Goal: Navigation & Orientation: Understand site structure

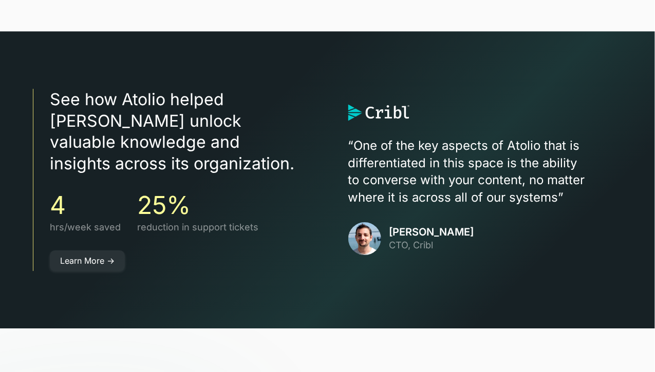
scroll to position [2679, 0]
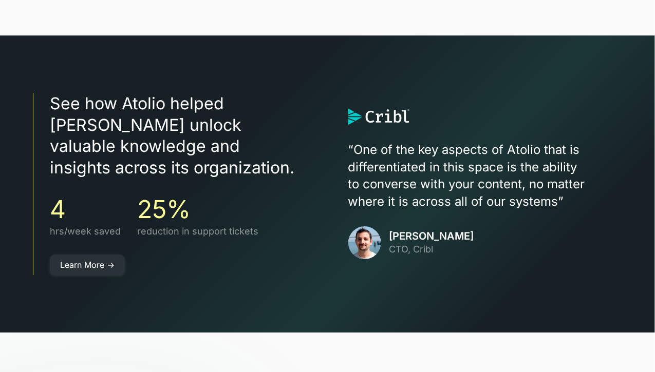
click at [112, 145] on h3 "See how Atolio helped [PERSON_NAME] unlock valuable knowledge and insights acro…" at bounding box center [178, 135] width 257 height 85
drag, startPoint x: 0, startPoint y: 0, endPoint x: 155, endPoint y: 113, distance: 191.6
click at [155, 113] on h3 "See how Atolio helped Cribl unlock valuable knowledge and insights across its o…" at bounding box center [178, 135] width 257 height 85
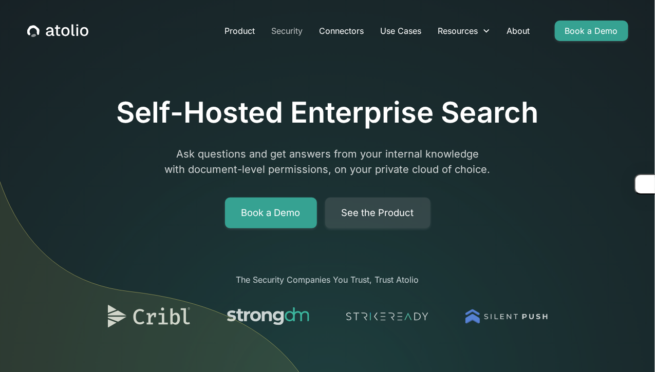
click at [288, 28] on link "Security" at bounding box center [288, 31] width 48 height 21
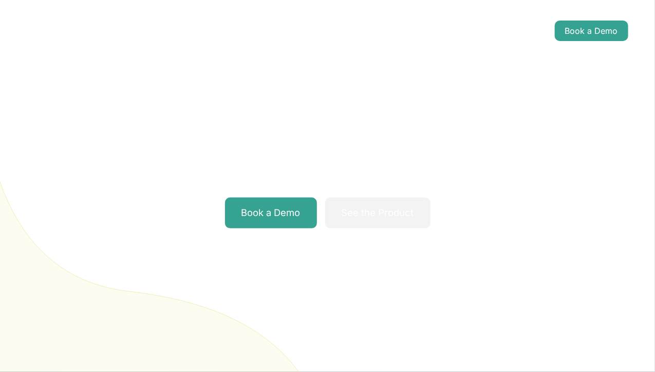
click at [251, 34] on link "Product" at bounding box center [240, 31] width 47 height 21
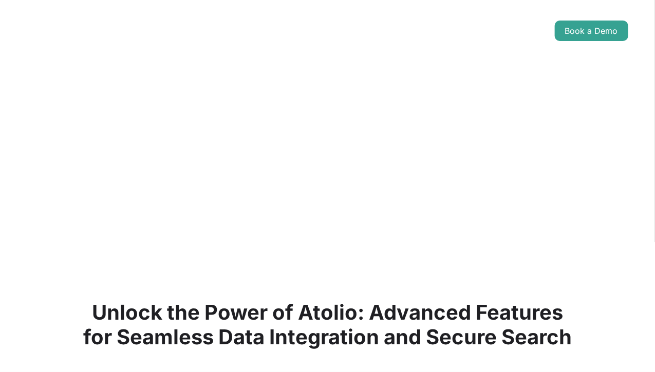
click at [299, 31] on link "Security" at bounding box center [288, 31] width 48 height 21
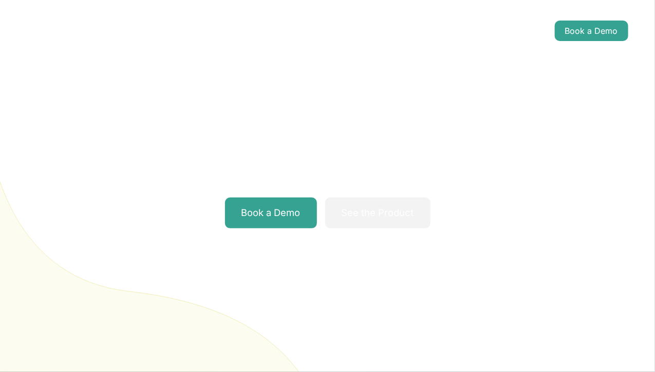
click at [343, 25] on link "Connectors" at bounding box center [341, 31] width 61 height 21
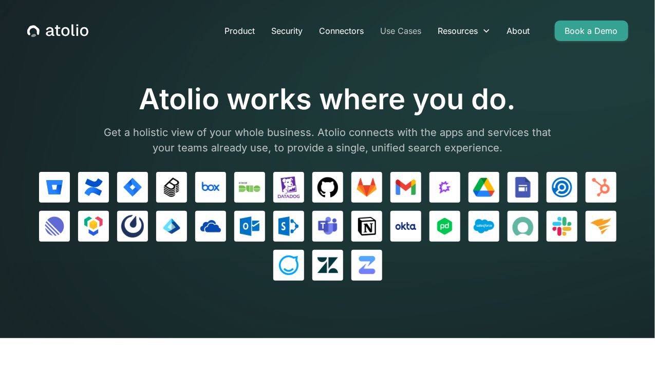
click at [395, 29] on link "Use Cases" at bounding box center [401, 31] width 58 height 21
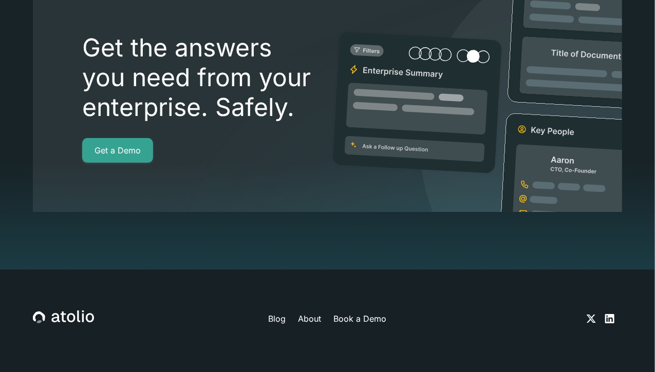
scroll to position [2801, 0]
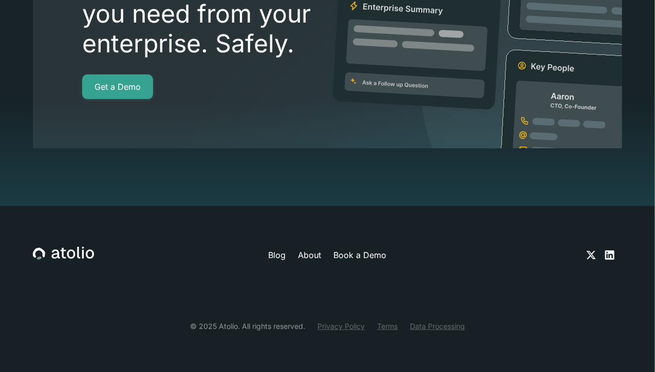
click at [196, 160] on div at bounding box center [327, 34] width 655 height 344
